Goal: Information Seeking & Learning: Learn about a topic

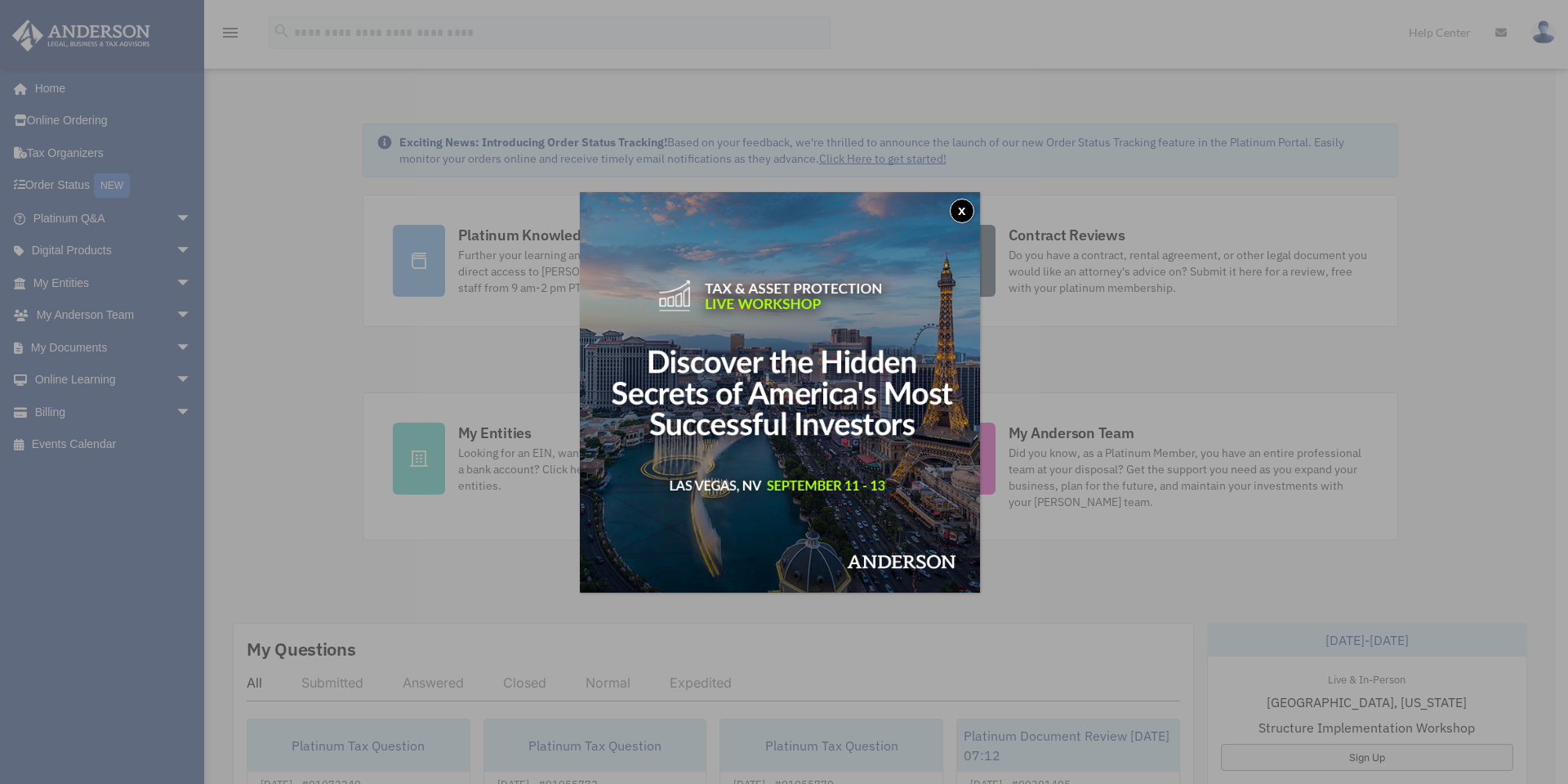
click at [964, 206] on button "x" at bounding box center [962, 211] width 25 height 25
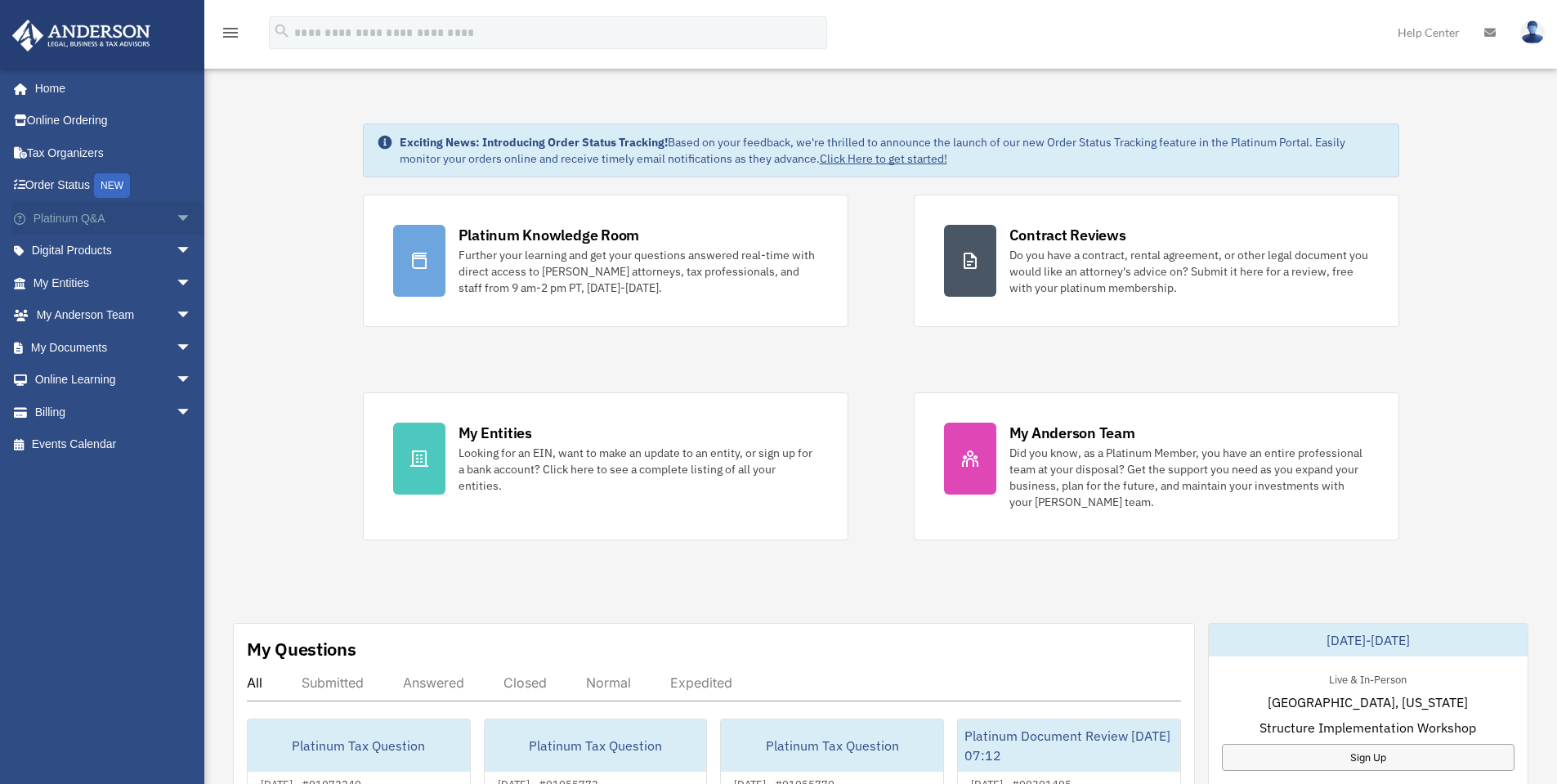
click at [176, 224] on span "arrow_drop_down" at bounding box center [192, 219] width 33 height 34
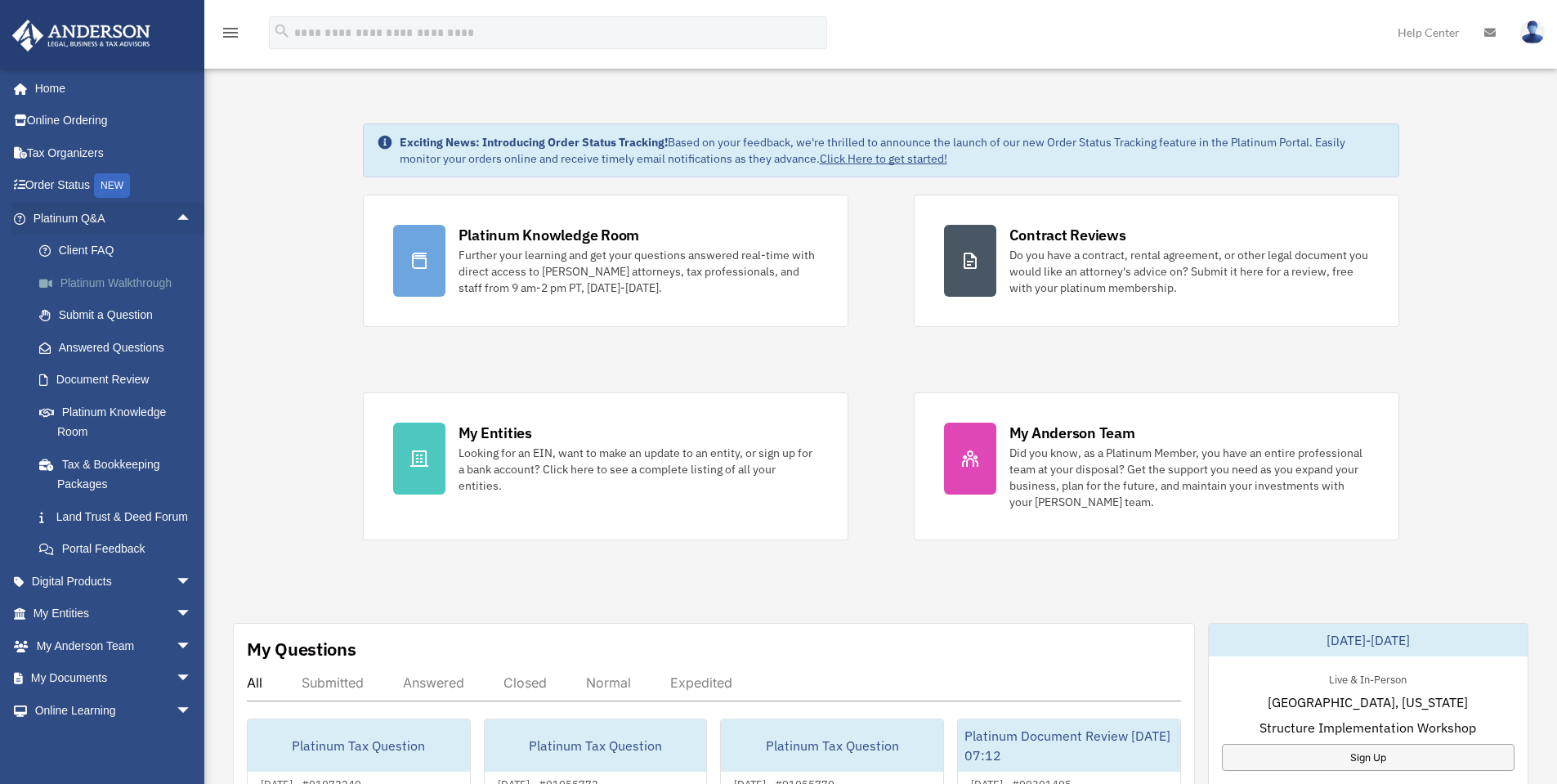
click at [122, 282] on link "Platinum Walkthrough" at bounding box center [119, 282] width 194 height 33
click at [110, 321] on link "Submit a Question" at bounding box center [119, 315] width 194 height 33
click at [111, 317] on link "Submit a Question" at bounding box center [119, 315] width 194 height 33
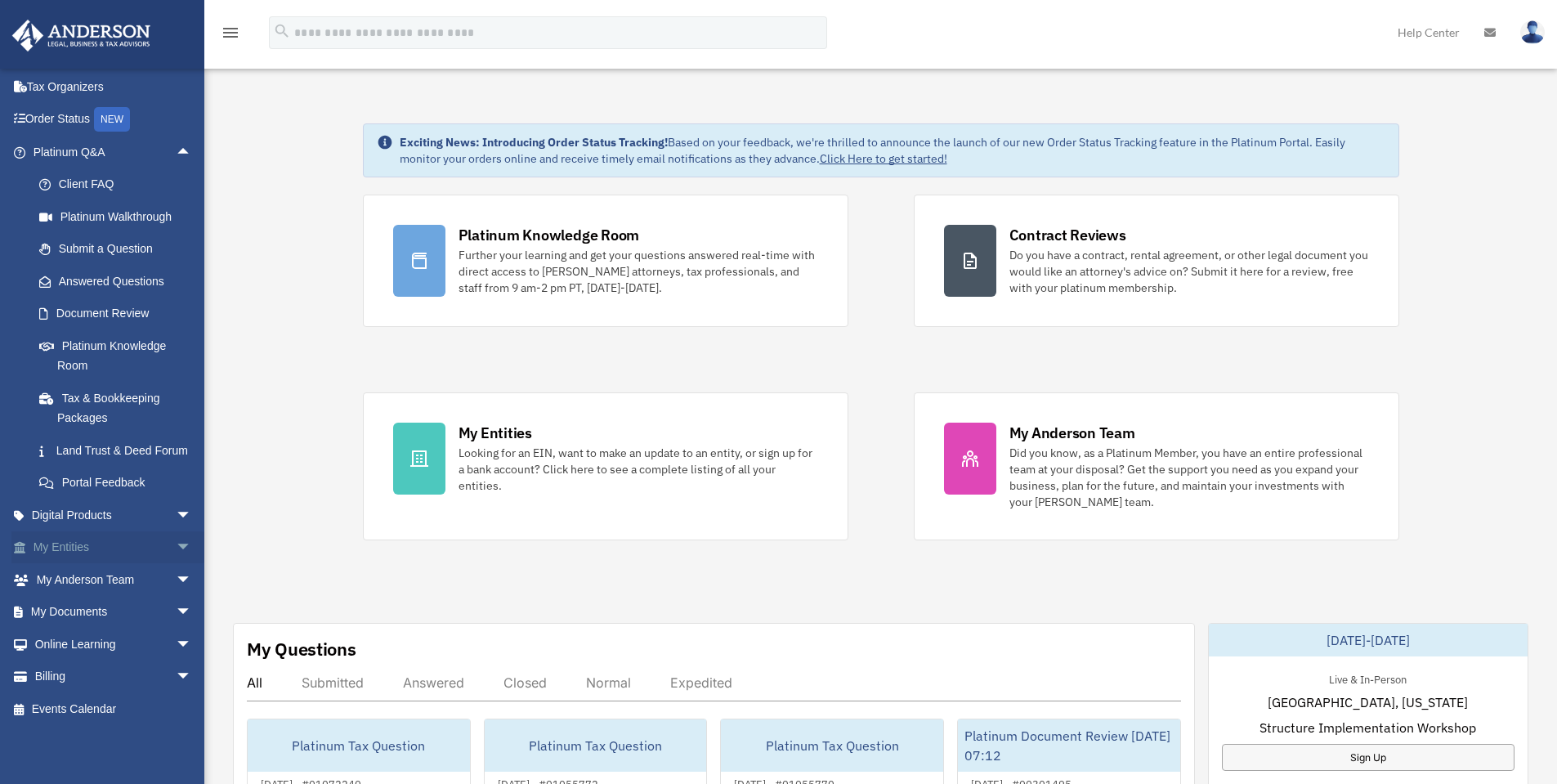
scroll to position [85, 0]
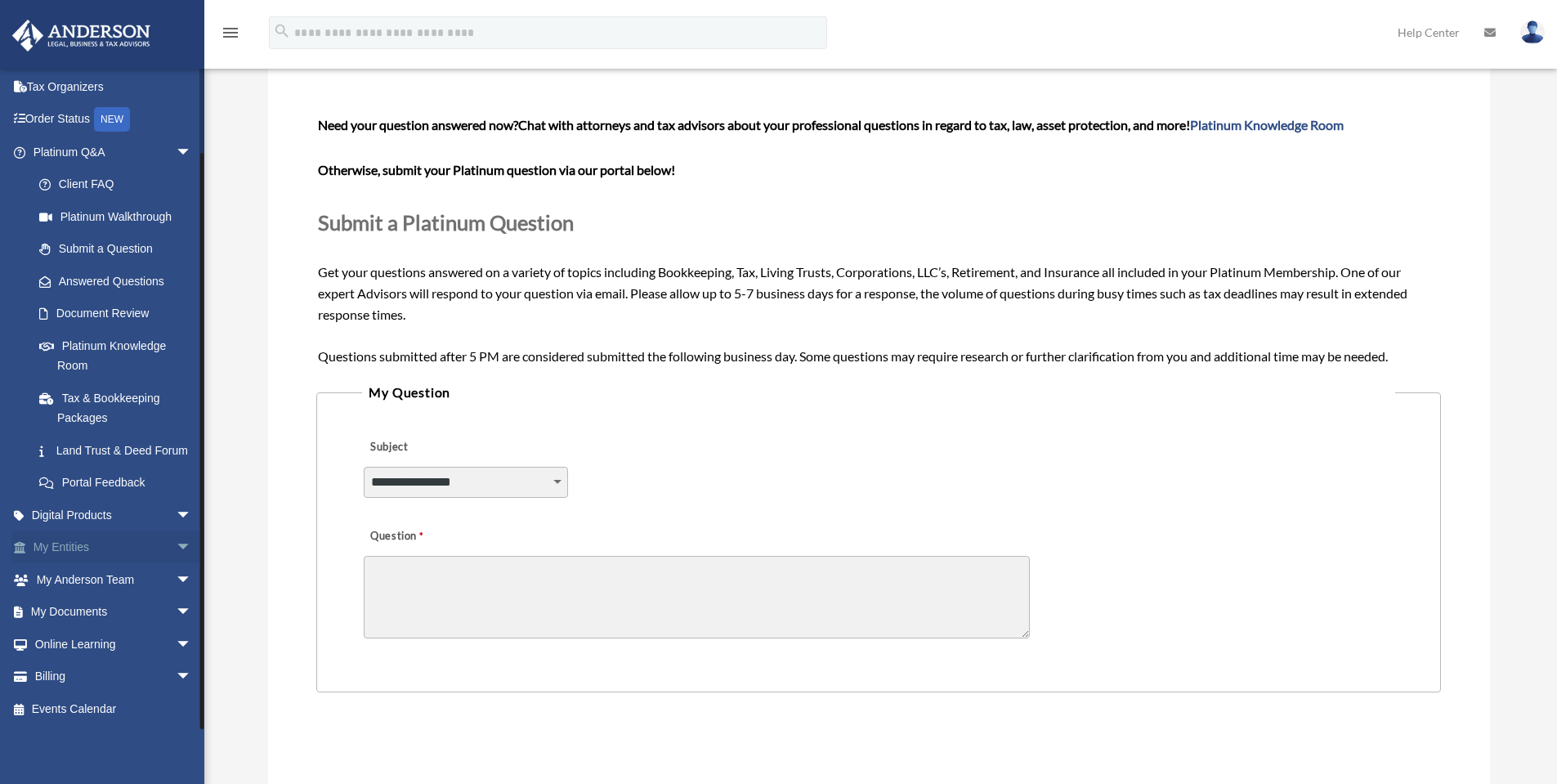
scroll to position [85, 0]
click at [176, 575] on span "arrow_drop_down" at bounding box center [192, 580] width 33 height 34
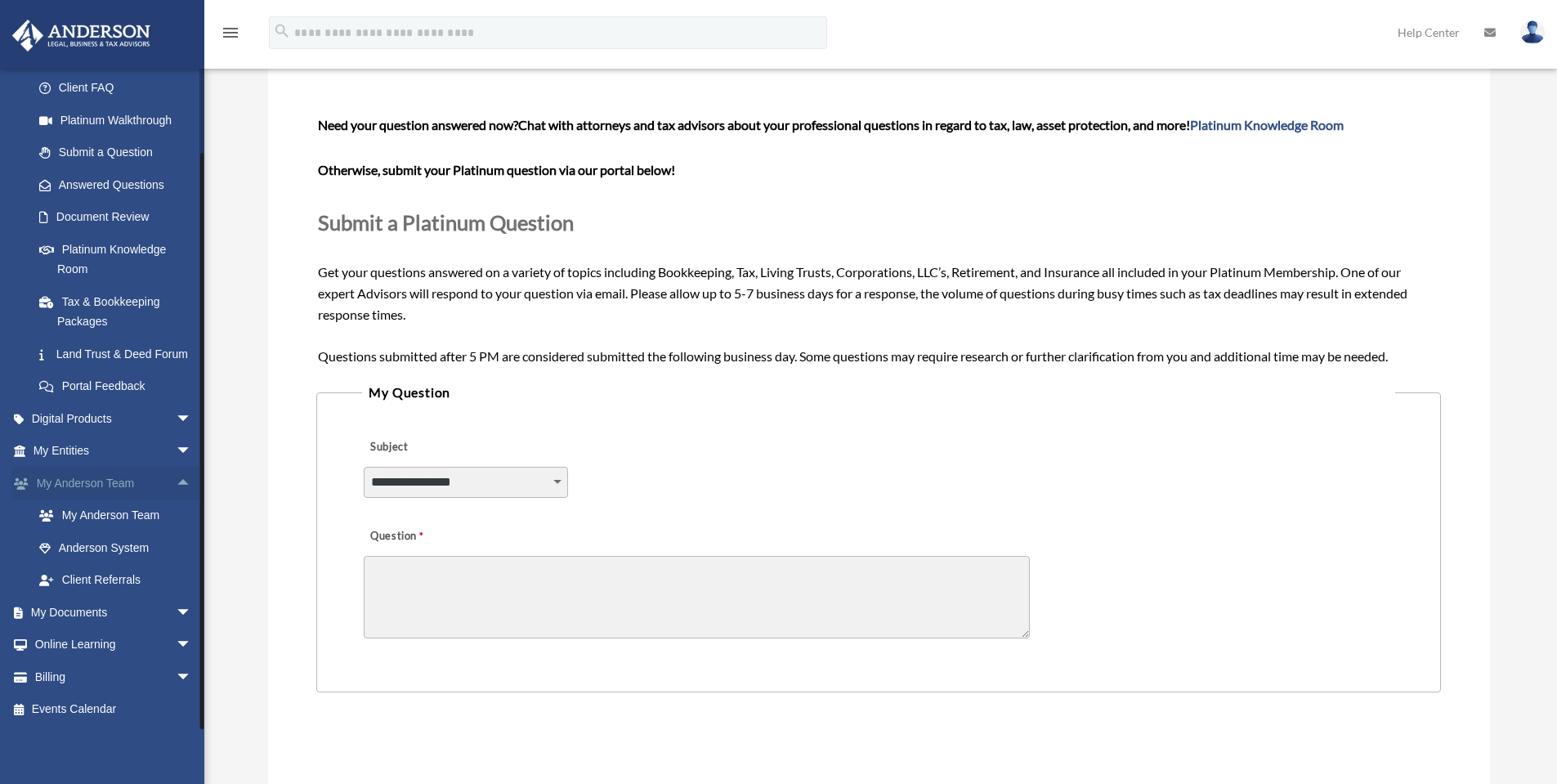
scroll to position [183, 0]
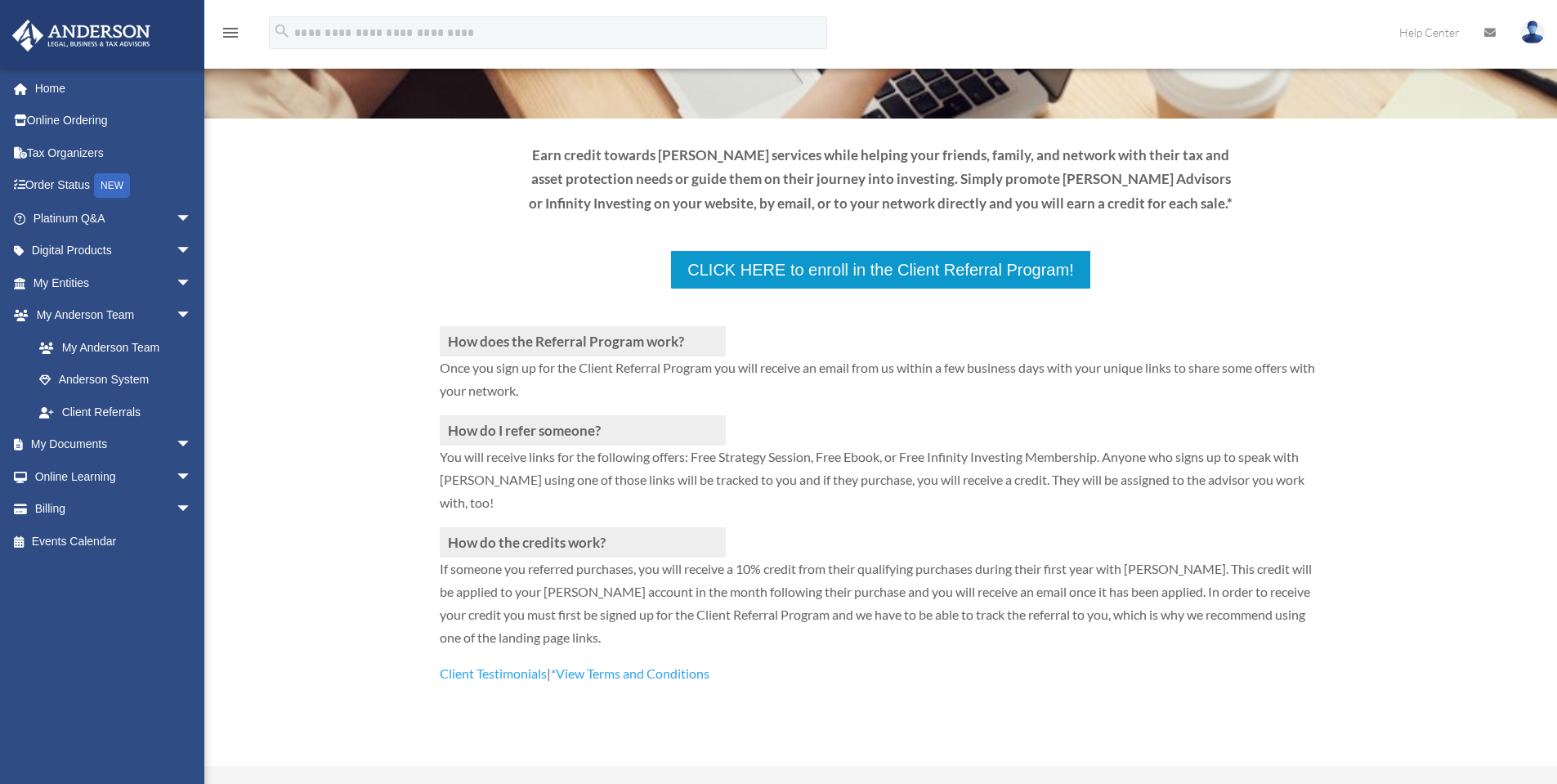
scroll to position [163, 0]
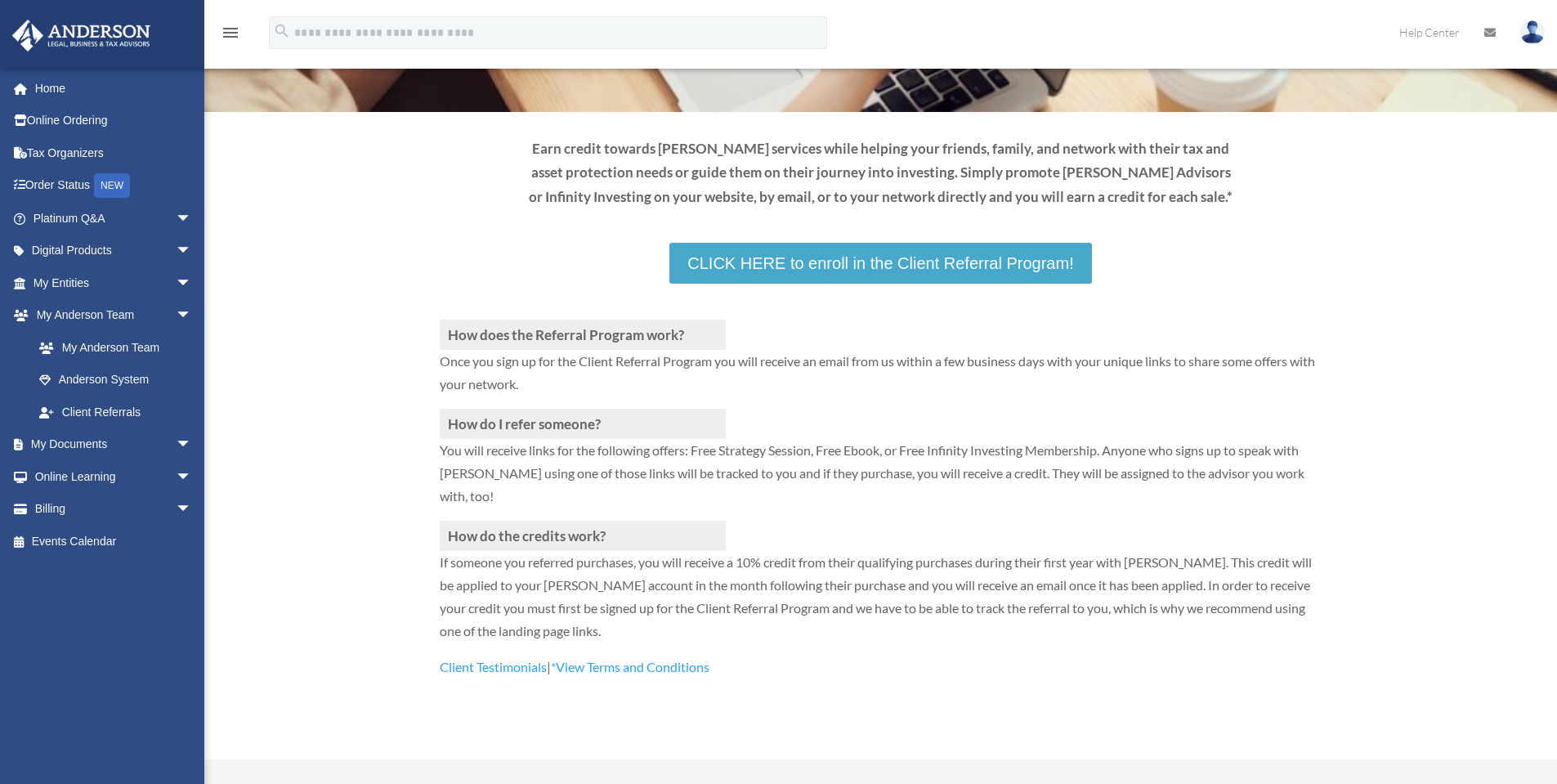
click at [840, 271] on link "CLICK HERE to enroll in the Client Referral Program!" at bounding box center [880, 263] width 422 height 41
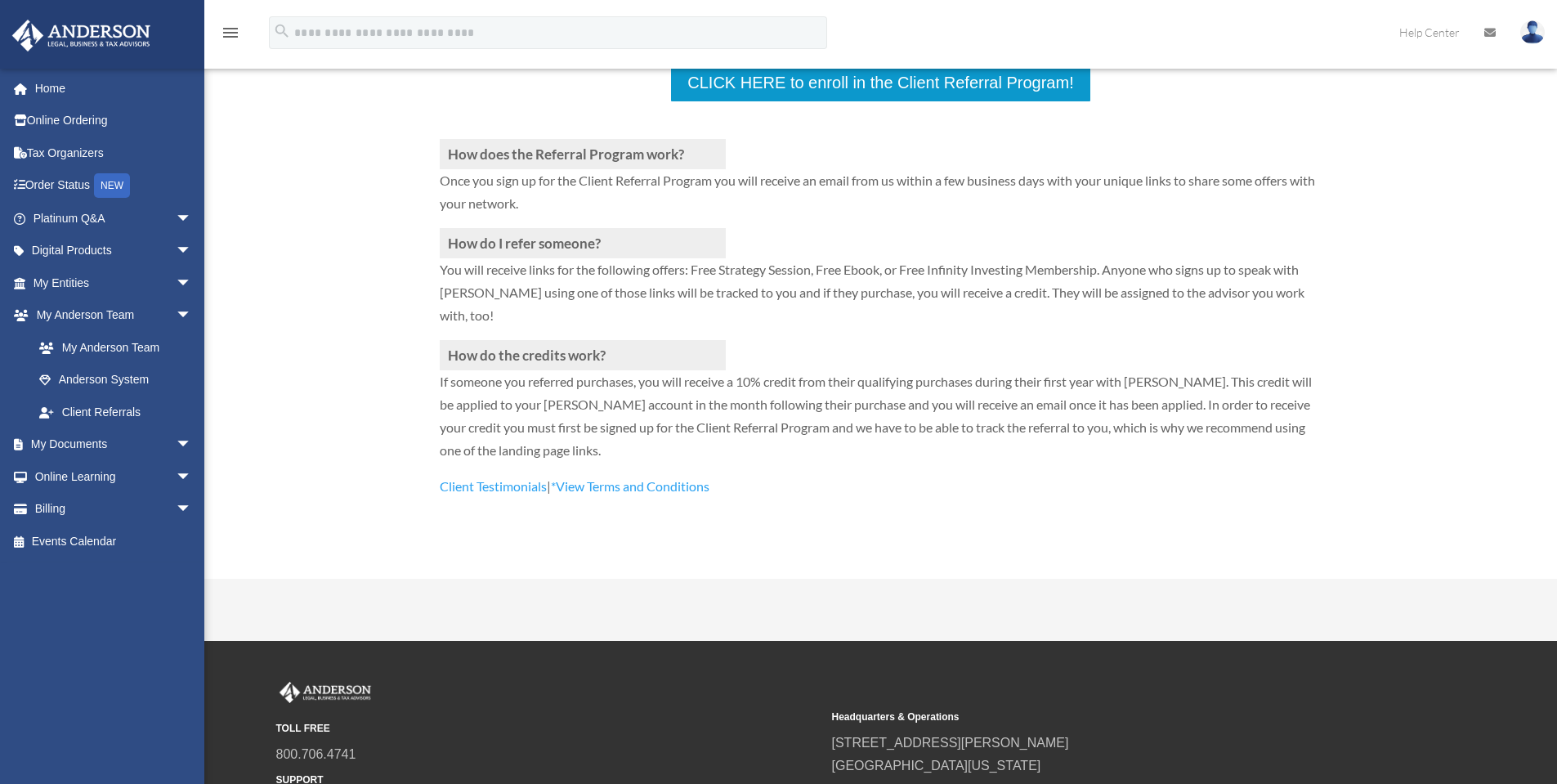
scroll to position [408, 0]
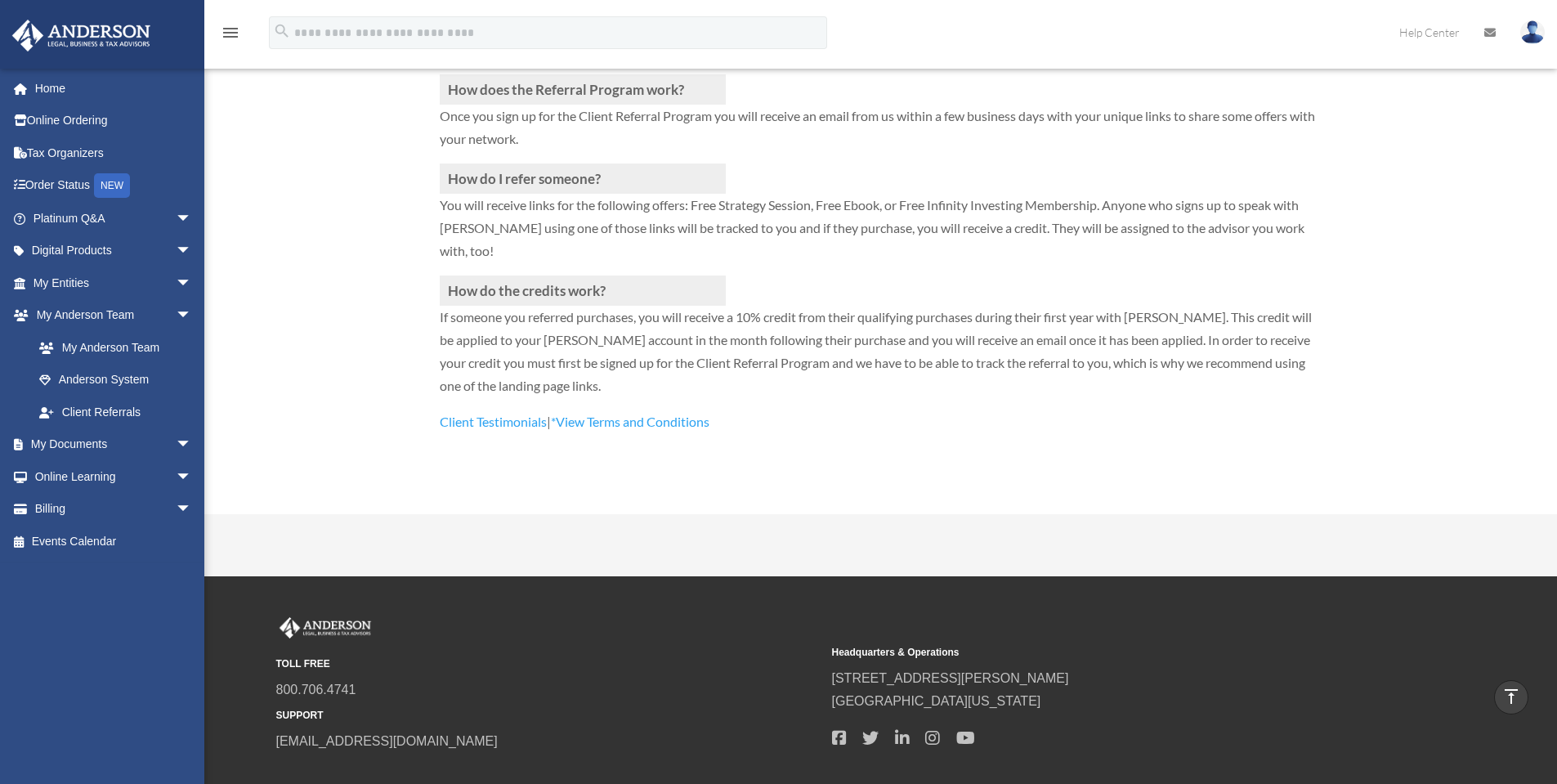
click at [502, 422] on link "Client Testimonials" at bounding box center [493, 425] width 107 height 24
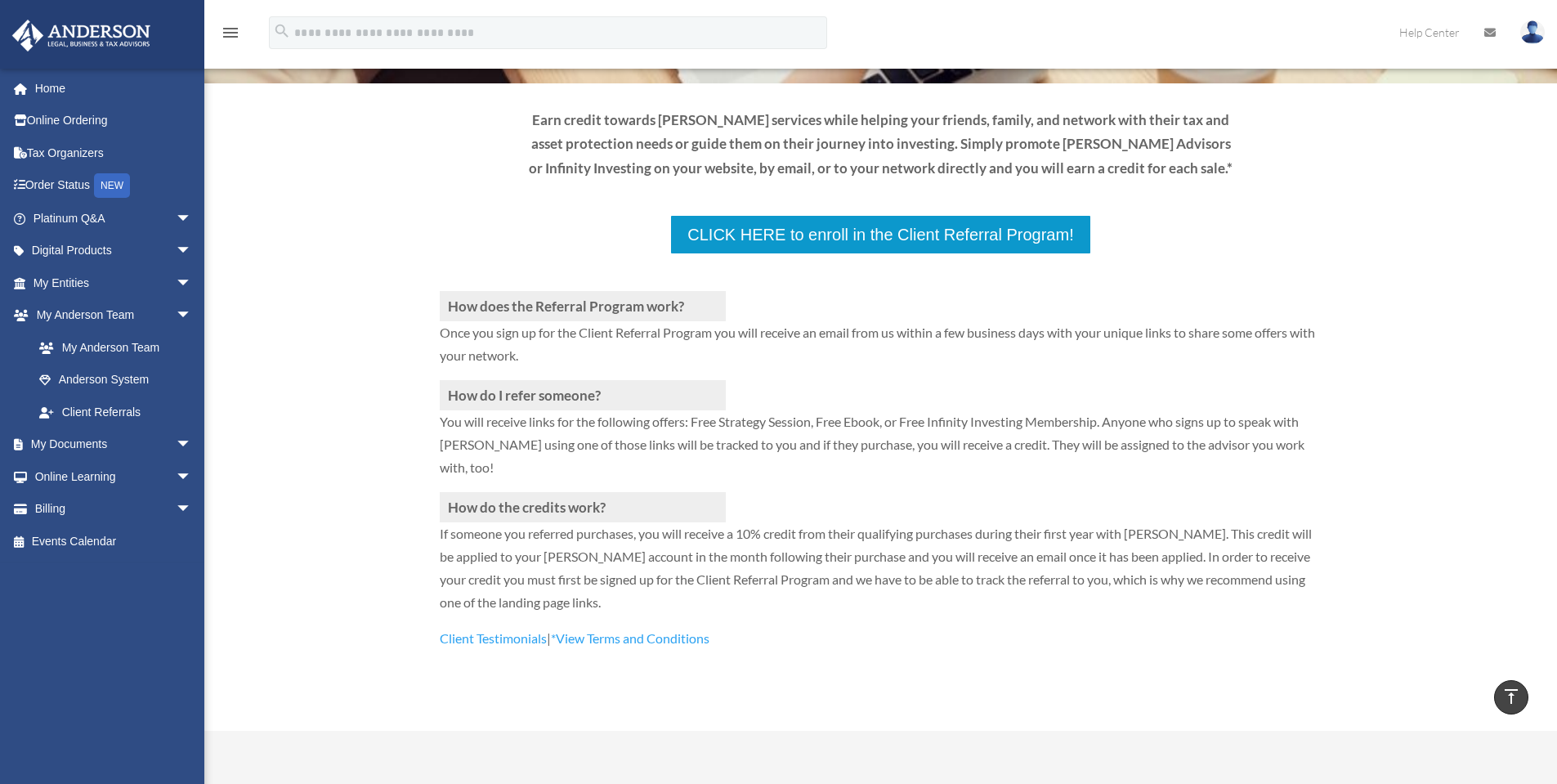
scroll to position [0, 0]
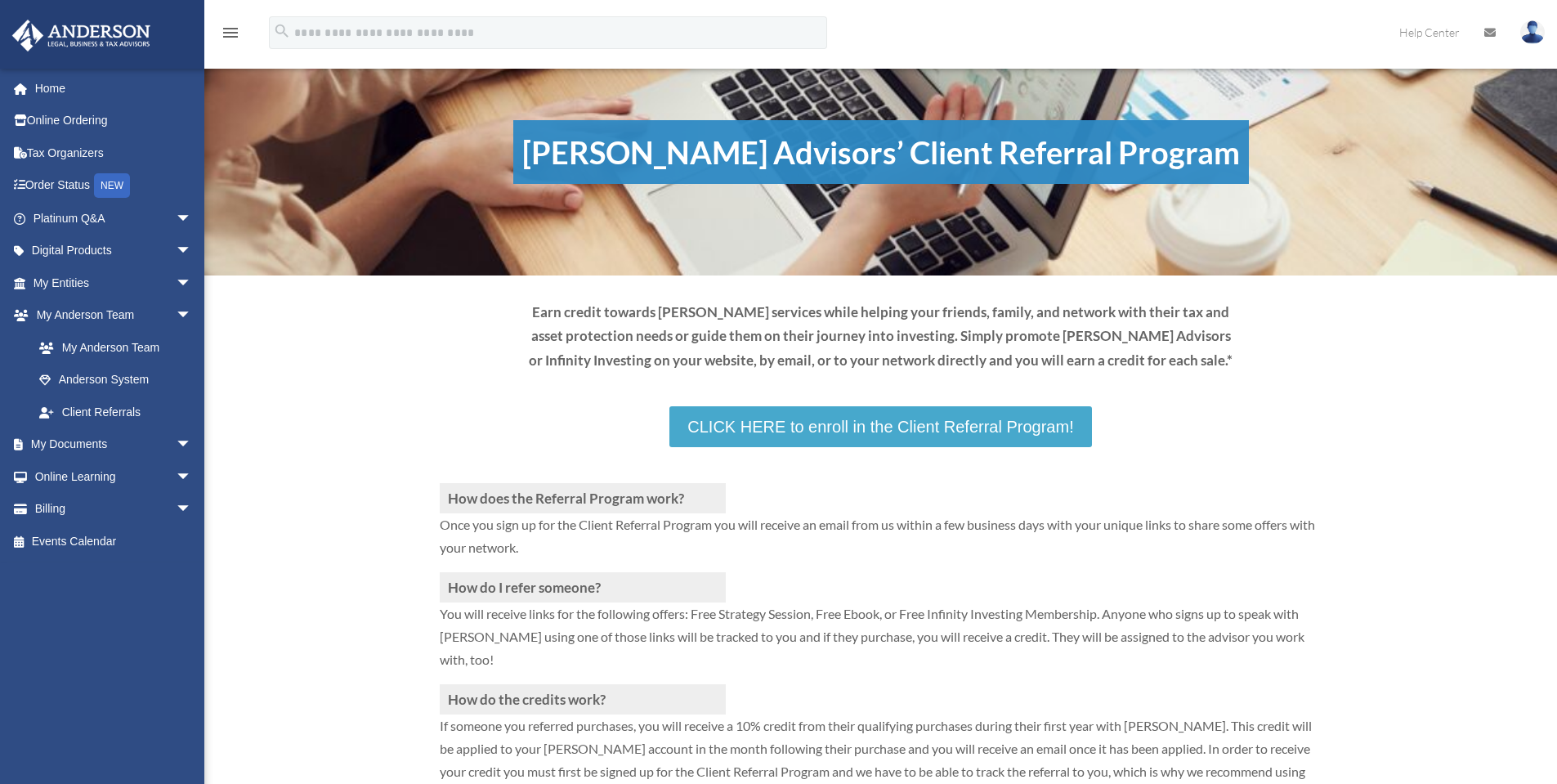
click at [792, 417] on link "CLICK HERE to enroll in the Client Referral Program!" at bounding box center [880, 426] width 422 height 41
